Goal: Task Accomplishment & Management: Manage account settings

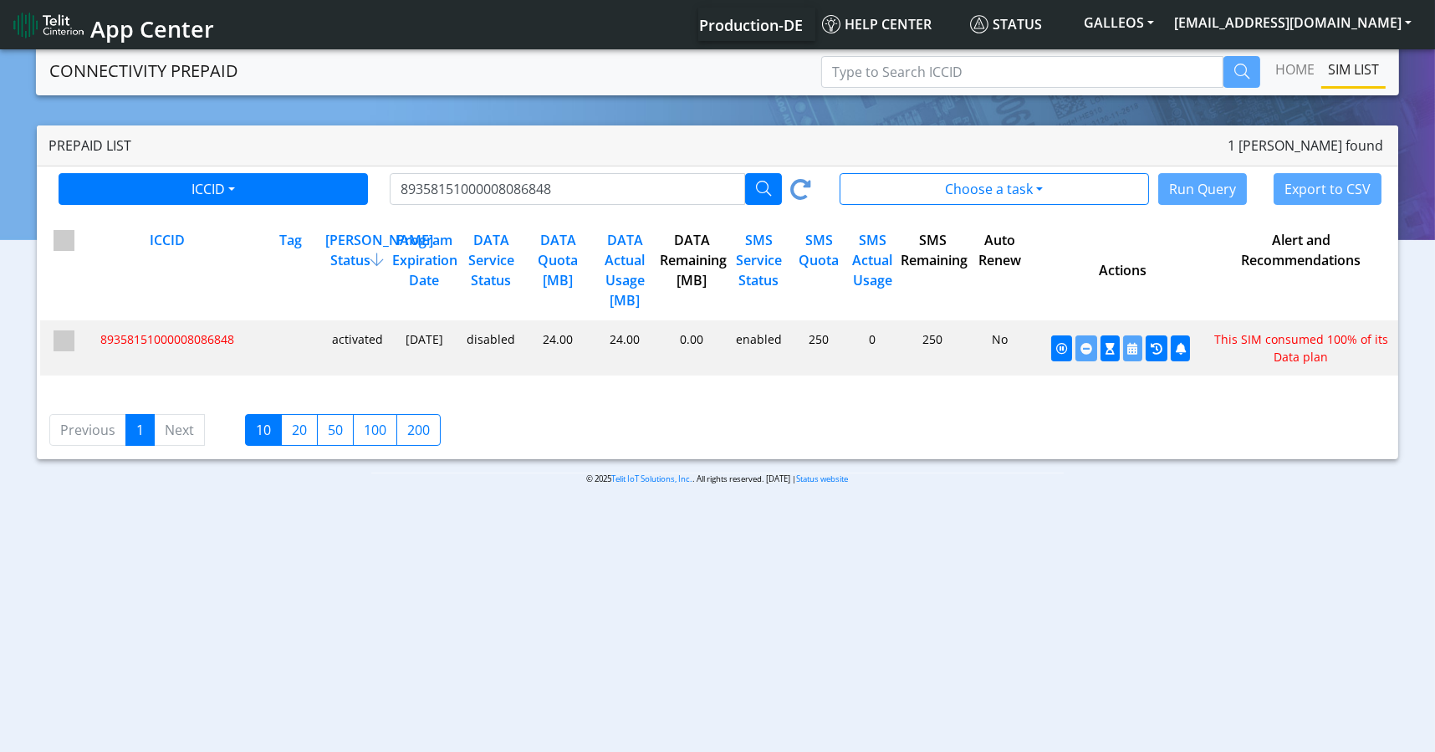
click at [543, 643] on body "App Center Production-DE Help center Status GALLEOS [EMAIL_ADDRESS][DOMAIN_NAME…" at bounding box center [717, 401] width 1435 height 711
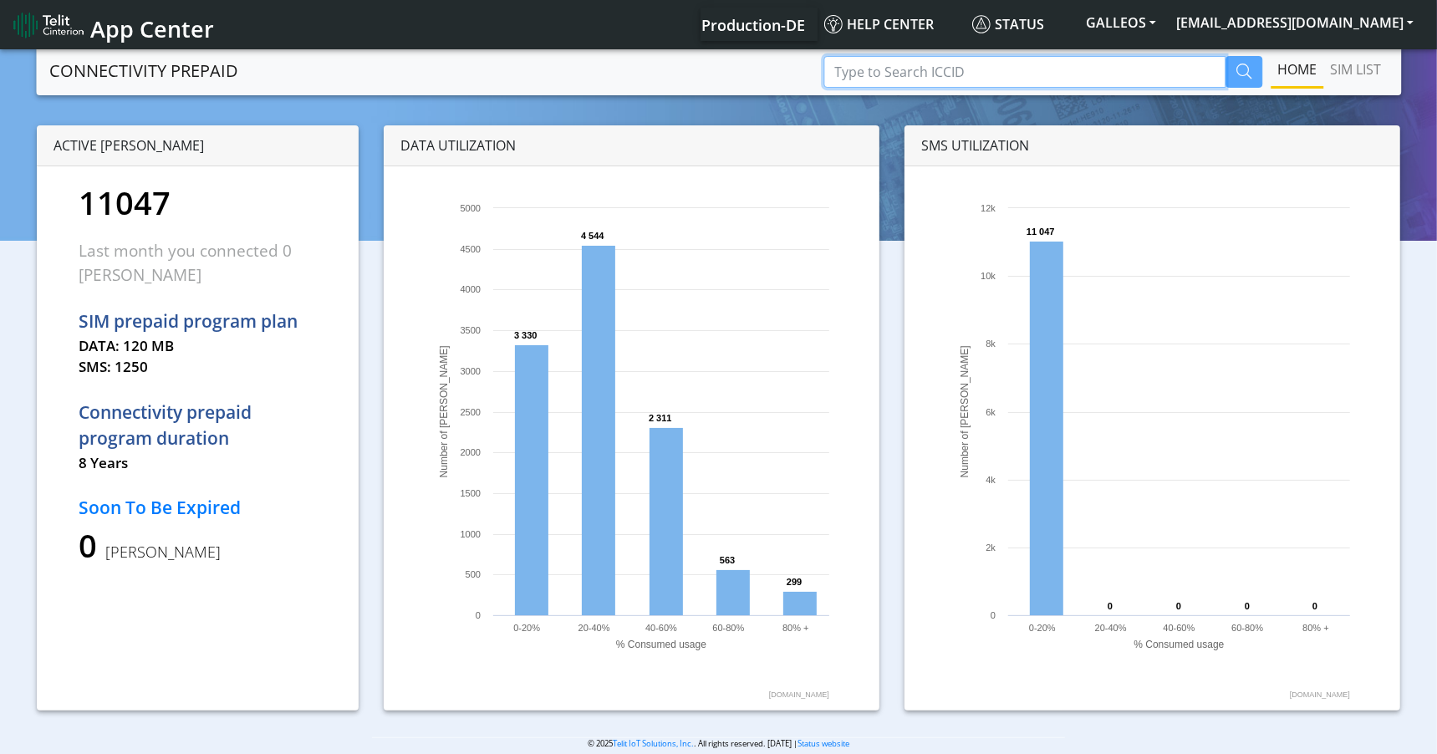
click at [884, 76] on input "Type to Search ICCID" at bounding box center [1024, 72] width 402 height 32
paste input "89358151000008086848"
type input "89358151000008086848"
click at [1246, 66] on icon "button" at bounding box center [1243, 71] width 15 height 15
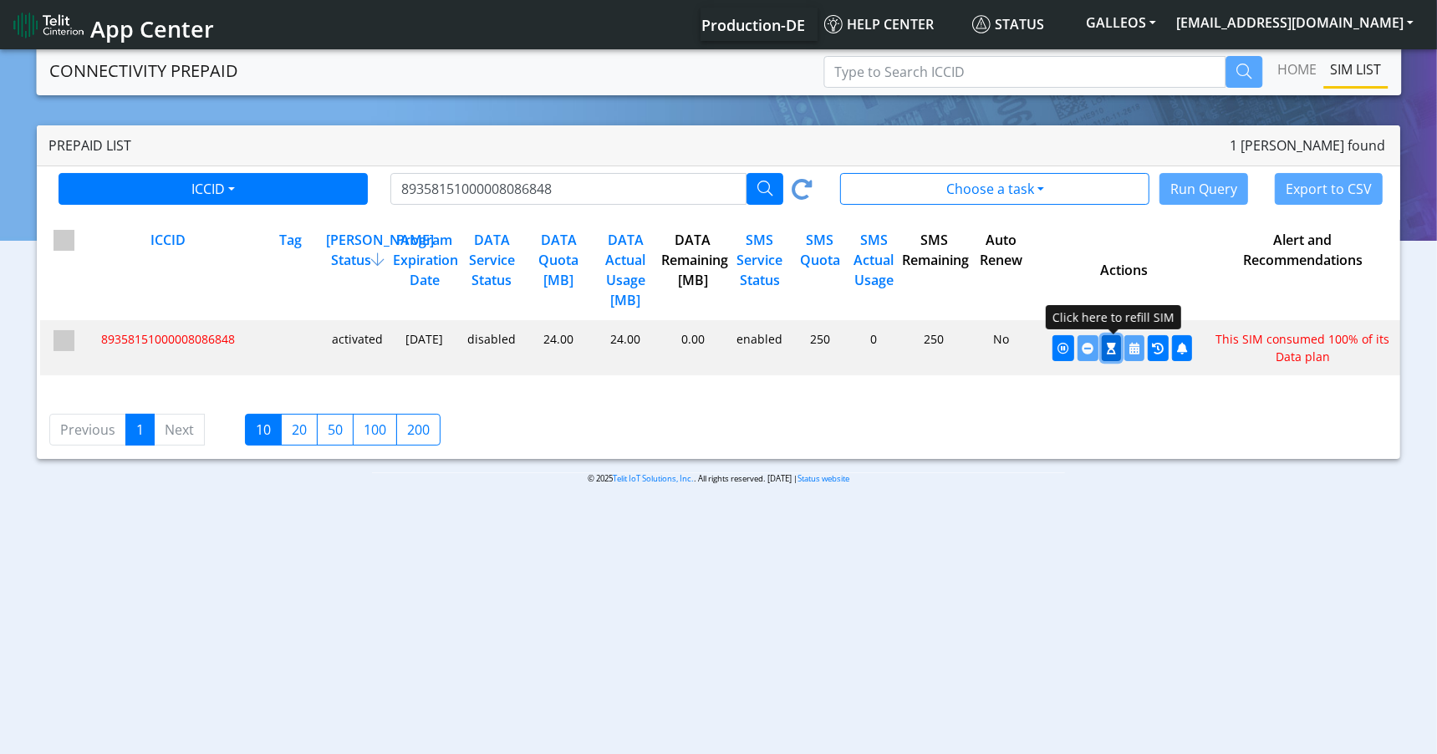
click at [1107, 354] on button "button" at bounding box center [1111, 348] width 19 height 26
click at [1109, 347] on icon "button" at bounding box center [1111, 349] width 9 height 12
drag, startPoint x: 1113, startPoint y: 348, endPoint x: 818, endPoint y: 122, distance: 370.9
click at [1113, 348] on icon "button" at bounding box center [1111, 349] width 9 height 12
click at [1109, 350] on icon "button" at bounding box center [1111, 349] width 9 height 12
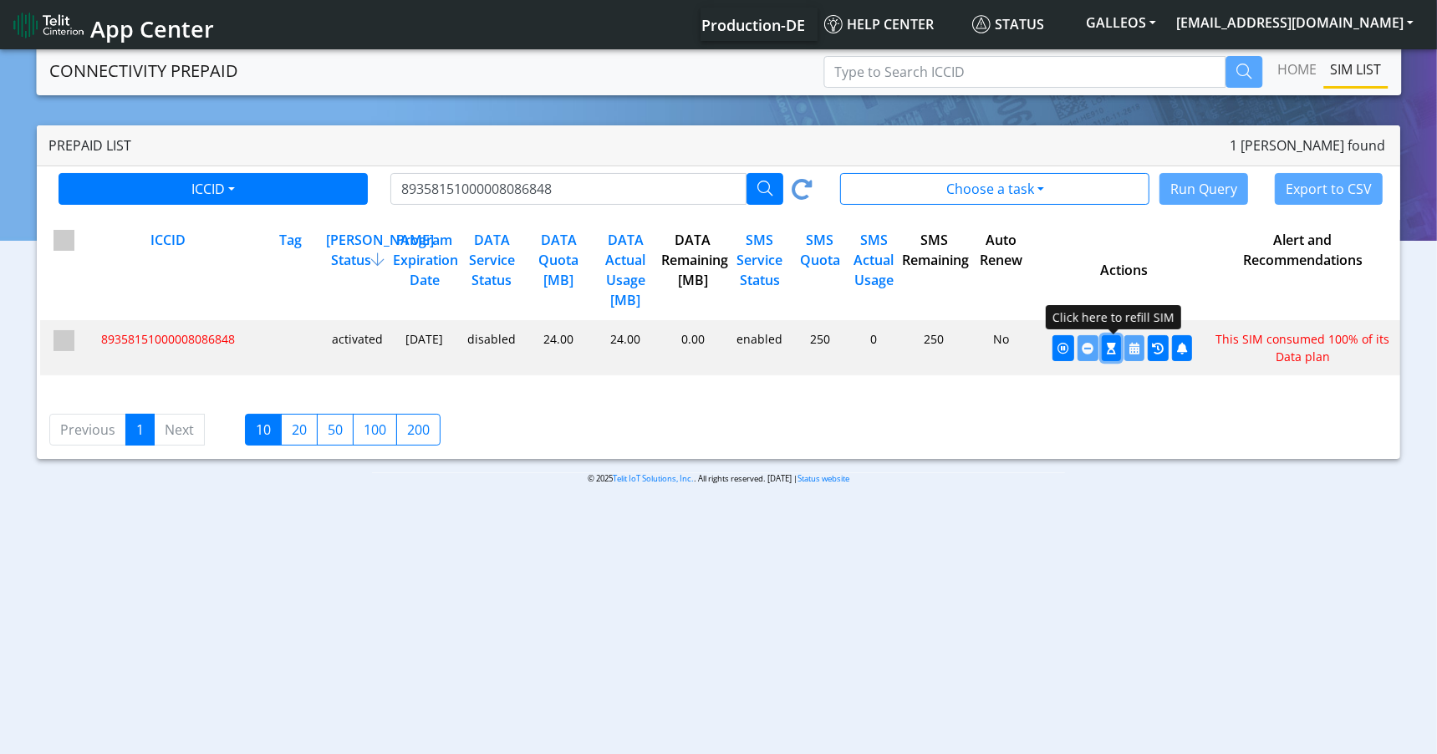
click at [1113, 352] on icon "button" at bounding box center [1111, 349] width 9 height 12
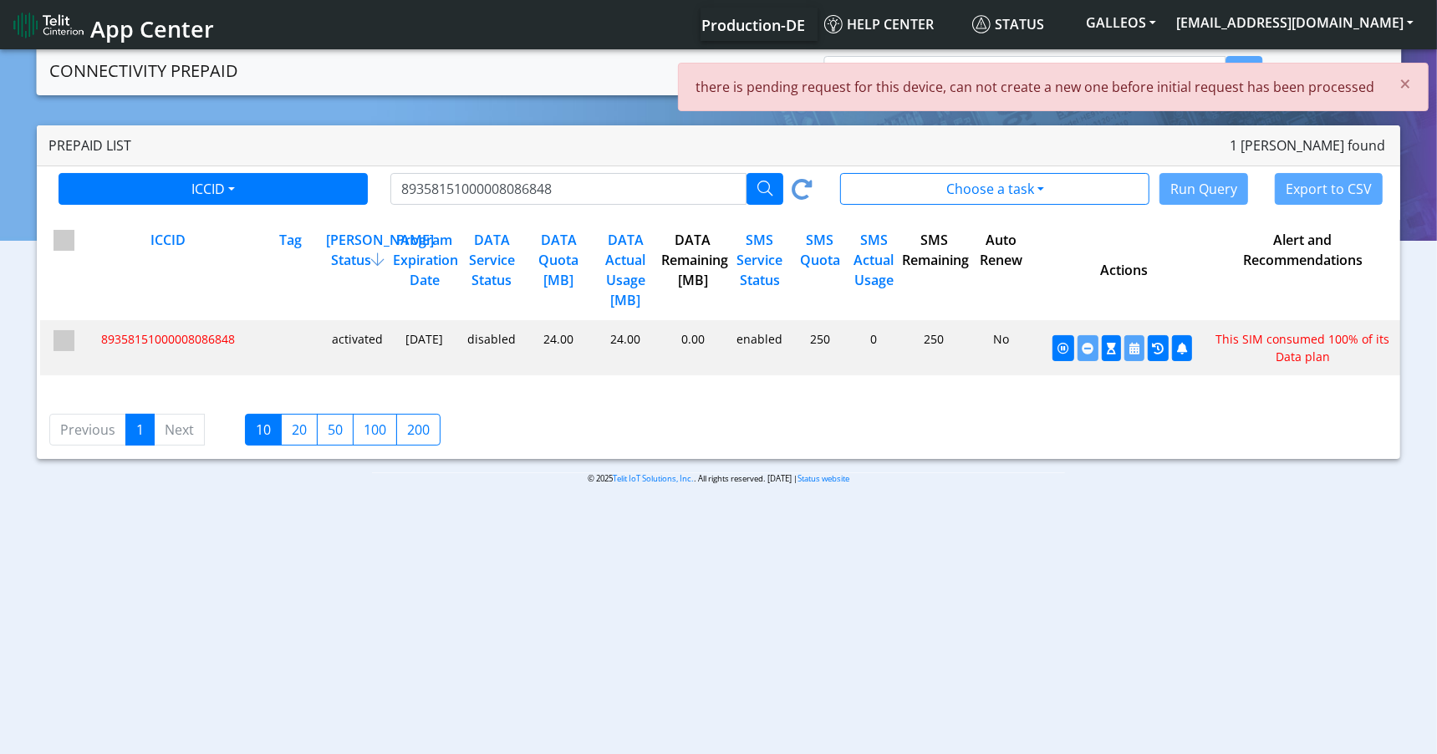
drag, startPoint x: 767, startPoint y: 7, endPoint x: 1032, endPoint y: 113, distance: 285.5
click at [1091, 143] on body "App Center Production-DE Help center Status GALLEOS [EMAIL_ADDRESS][DOMAIN_NAME…" at bounding box center [718, 403] width 1437 height 714
click at [1180, 179] on body "App Center Production-DE Help center Status GALLEOS [EMAIL_ADDRESS][DOMAIN_NAME…" at bounding box center [718, 403] width 1437 height 714
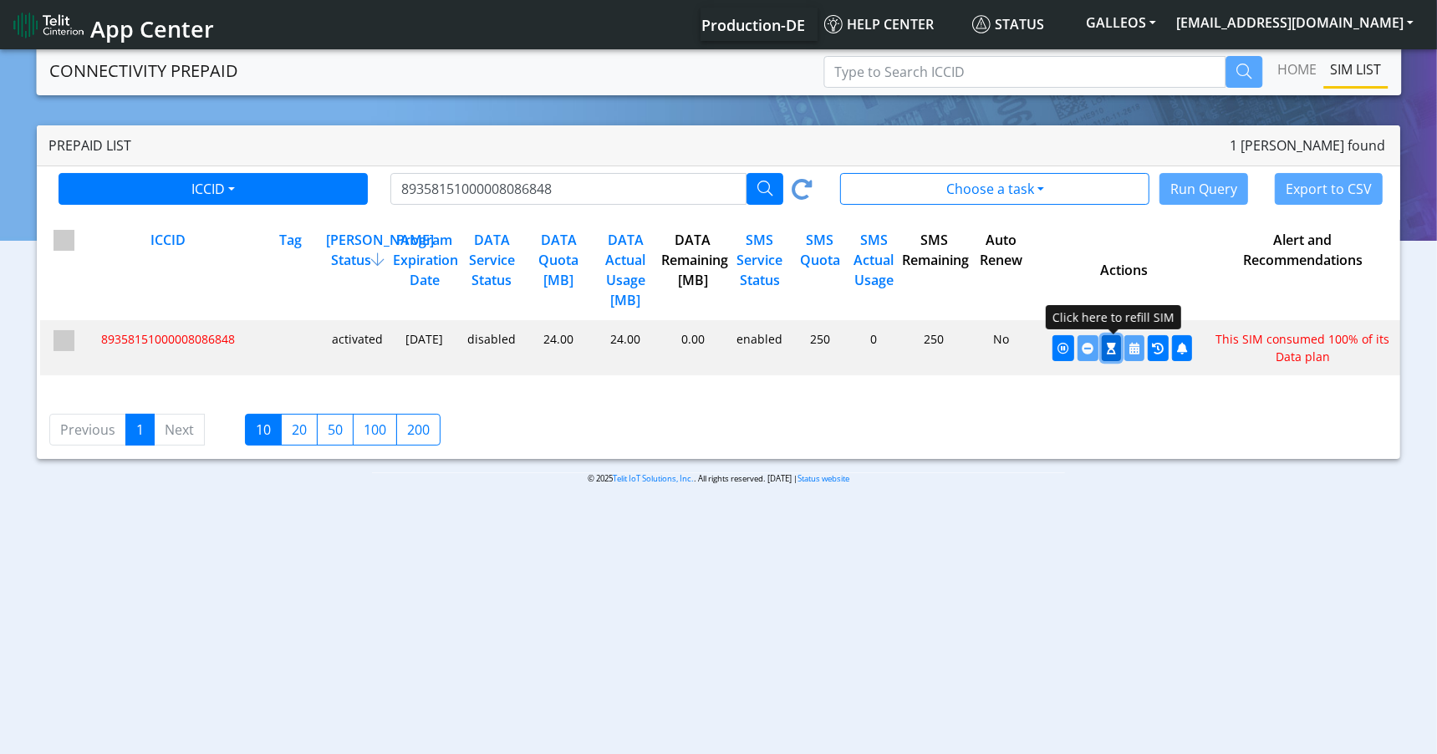
drag, startPoint x: 1109, startPoint y: 348, endPoint x: 820, endPoint y: 115, distance: 371.0
click at [1108, 345] on icon "button" at bounding box center [1111, 349] width 9 height 12
